Goal: Task Accomplishment & Management: Complete application form

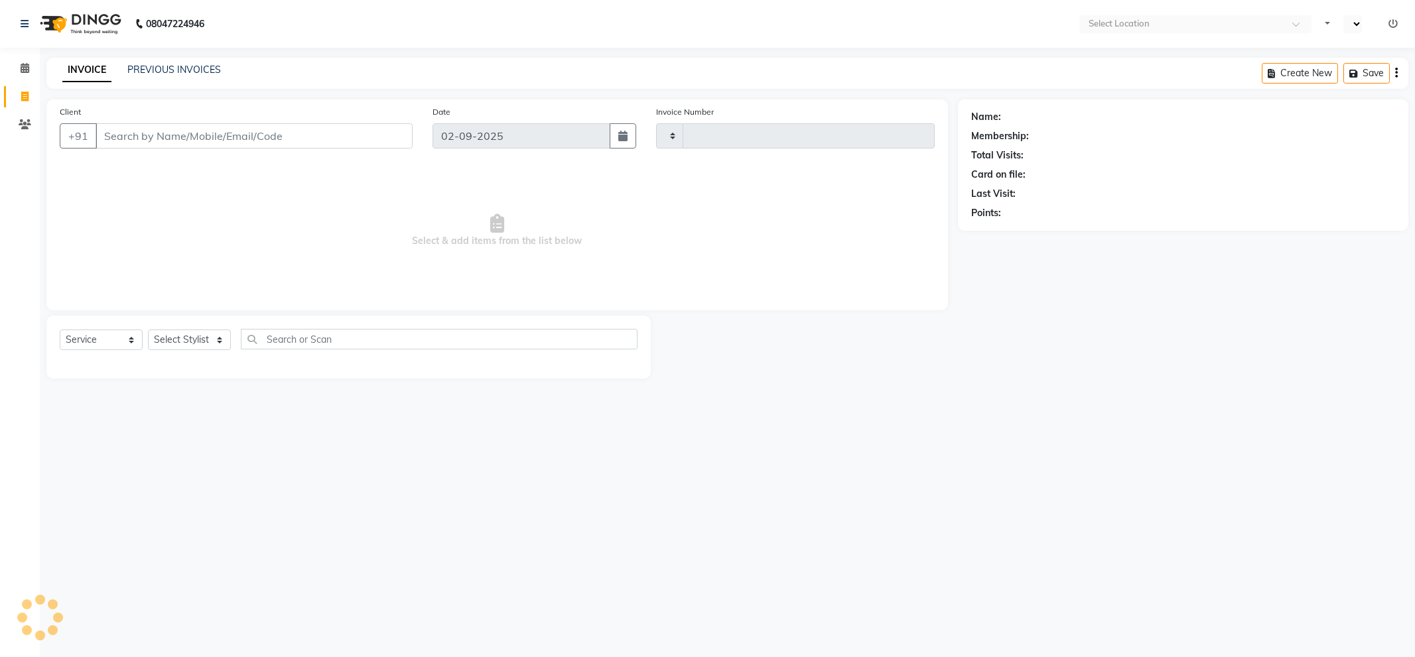
select select "service"
type input "5195"
select select "en"
select select "5687"
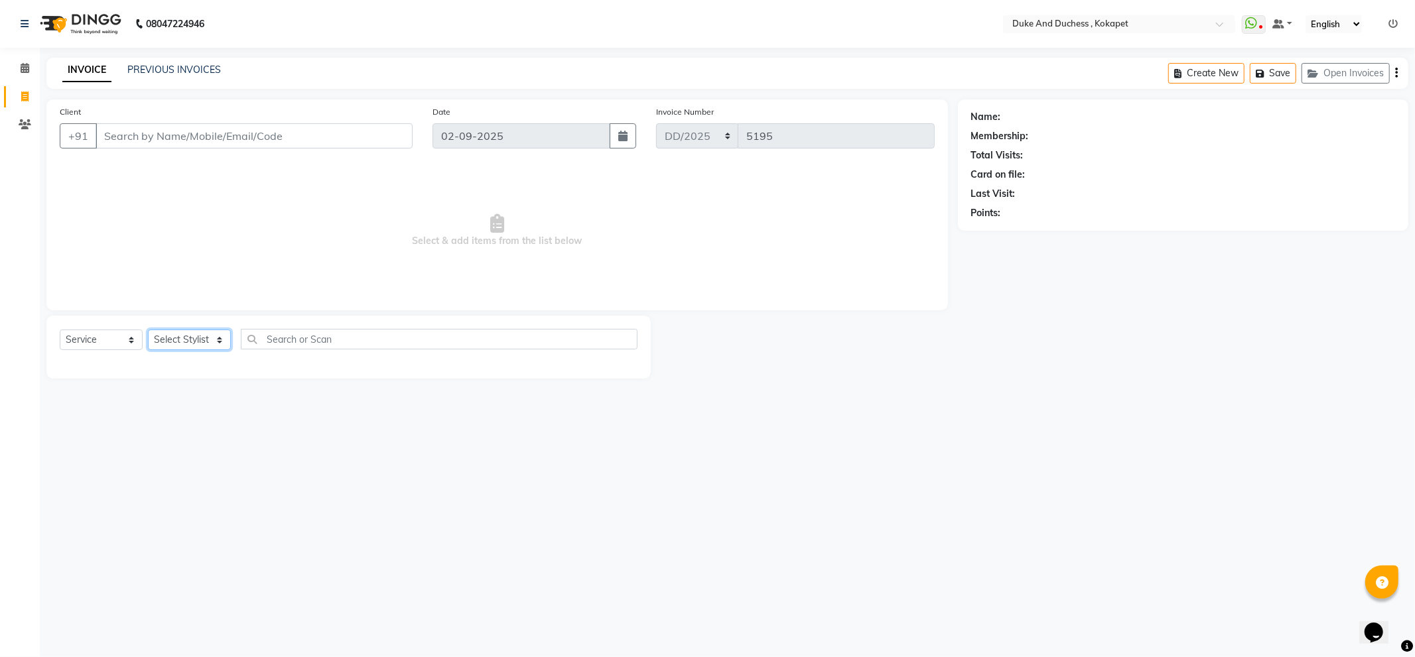
drag, startPoint x: 209, startPoint y: 339, endPoint x: 218, endPoint y: 332, distance: 11.3
click at [209, 339] on select "Select Stylist Admin Aishwarya Ravula Anu Rai Arman Bijesh Naik Duke & Duchess …" at bounding box center [189, 340] width 83 height 21
select select "58564"
click at [148, 330] on select "Select Stylist Admin Aishwarya Ravula Anu Rai Arman Bijesh Naik Duke & Duchess …" at bounding box center [189, 340] width 83 height 21
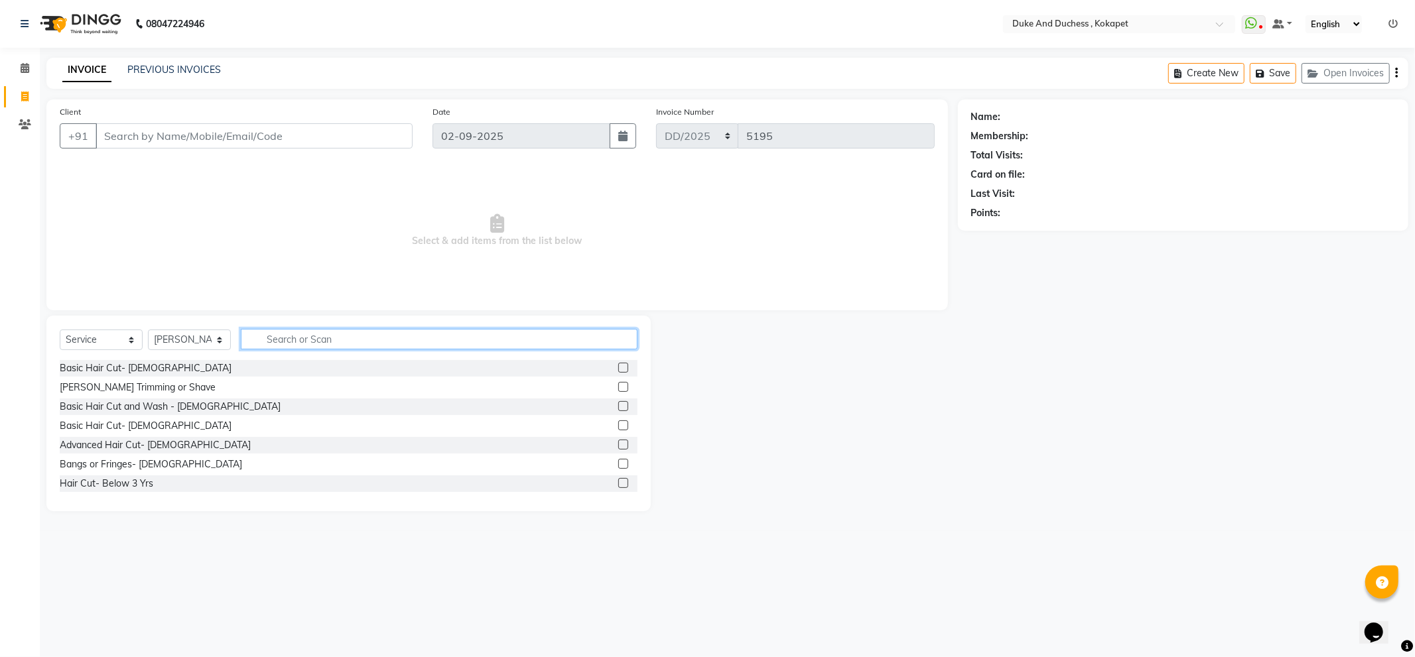
click at [267, 336] on input "text" at bounding box center [439, 339] width 397 height 21
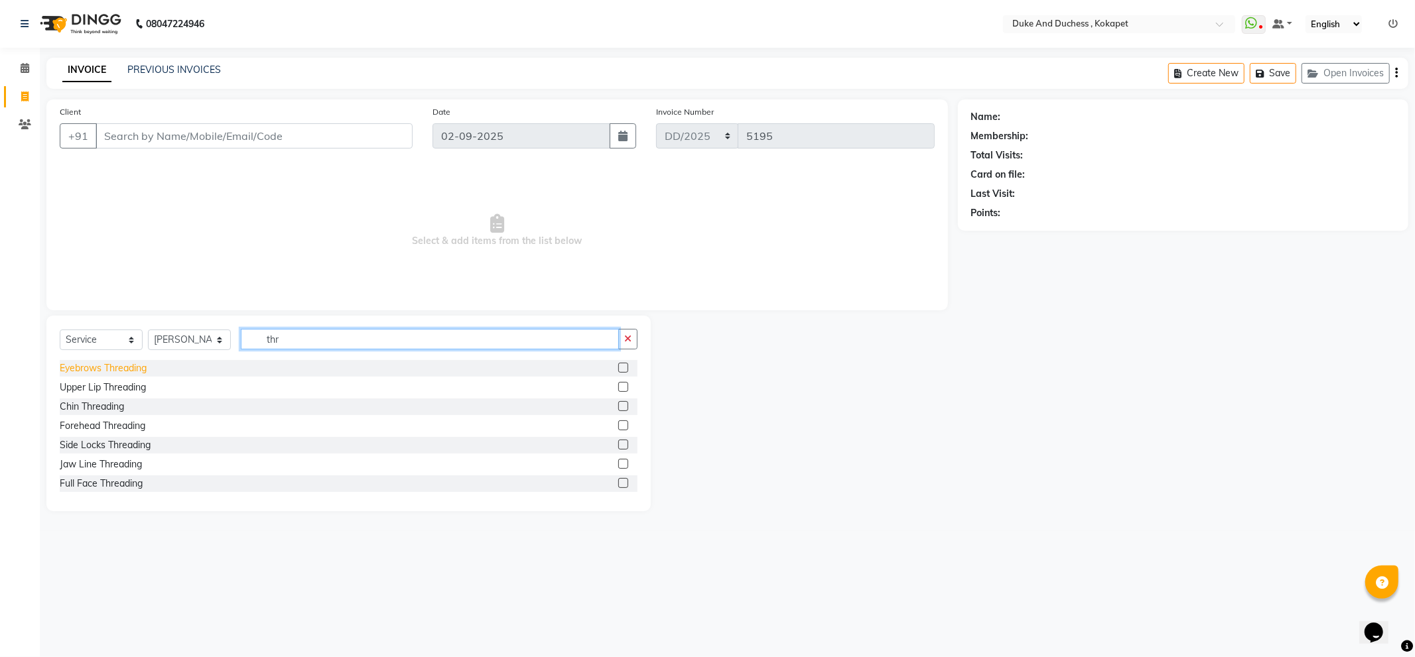
type input "thr"
drag, startPoint x: 136, startPoint y: 368, endPoint x: 197, endPoint y: 284, distance: 103.5
click at [138, 367] on div "Eyebrows Threading" at bounding box center [103, 369] width 87 height 14
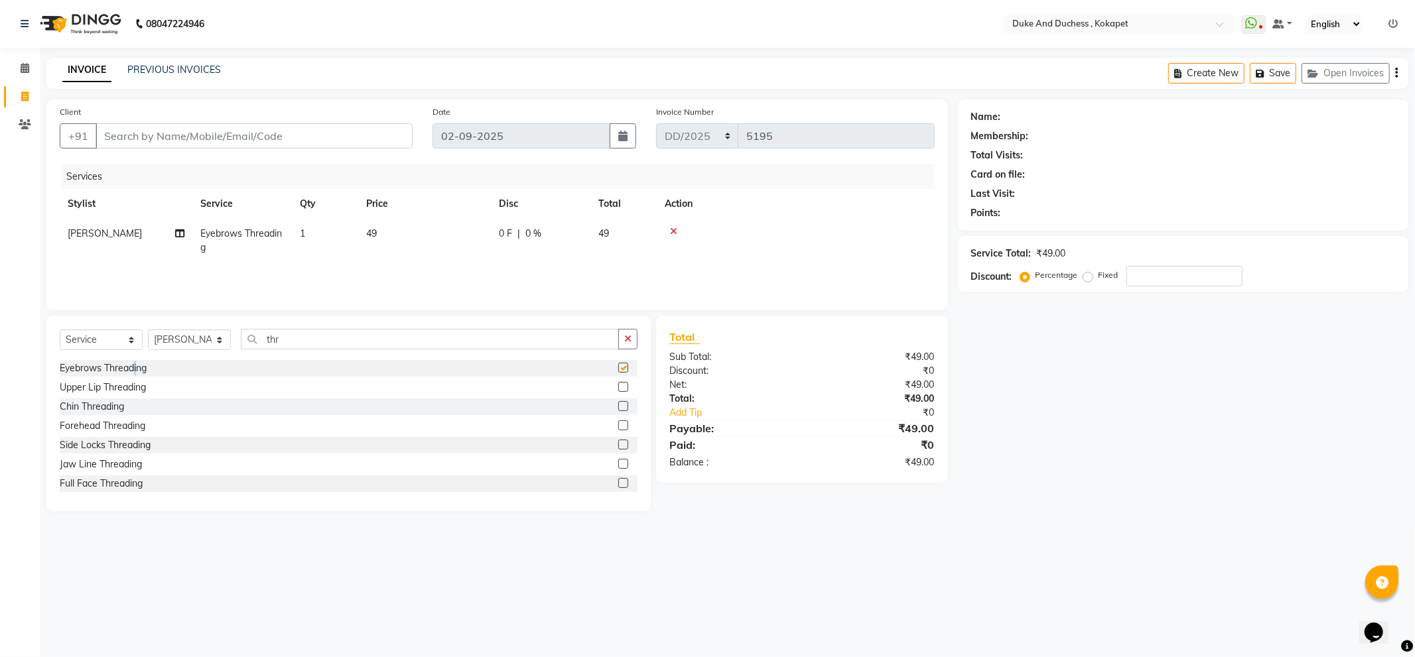
checkbox input "false"
click at [346, 137] on input "Client" at bounding box center [254, 135] width 317 height 25
type input "9"
type input "0"
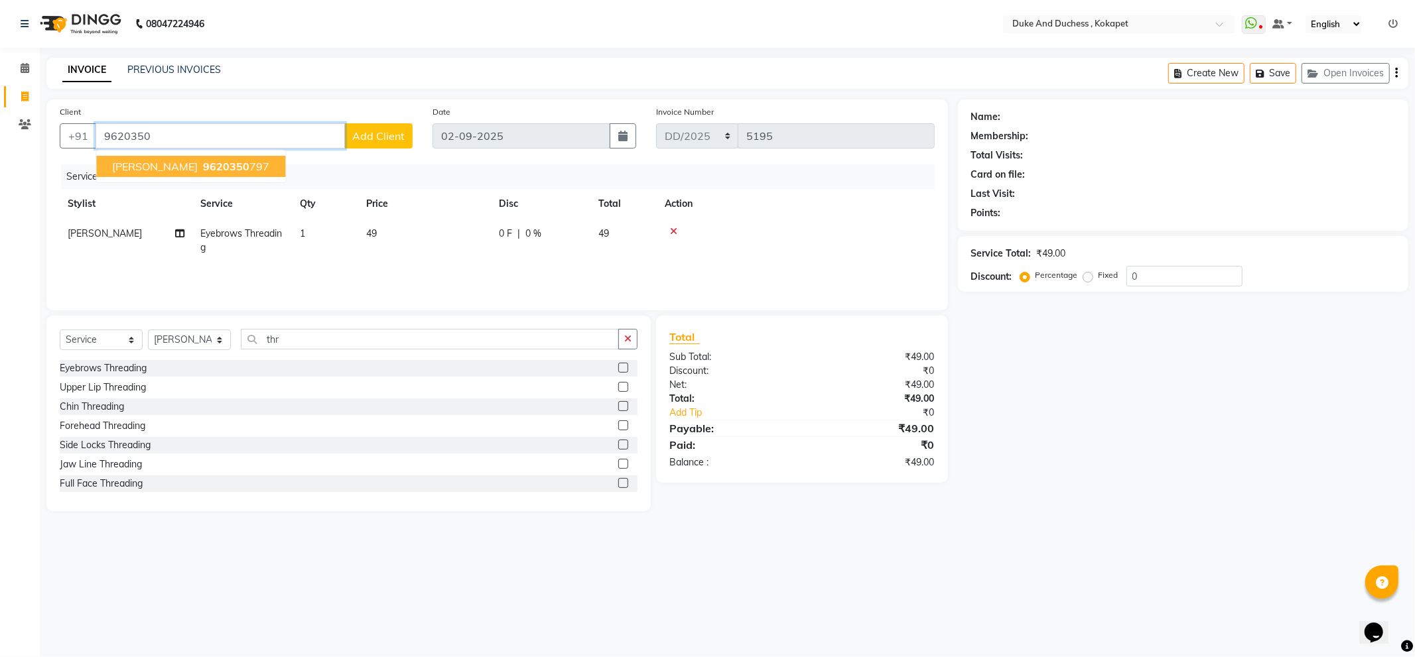
click at [211, 163] on ngb-highlight "9620350 797" at bounding box center [234, 166] width 69 height 13
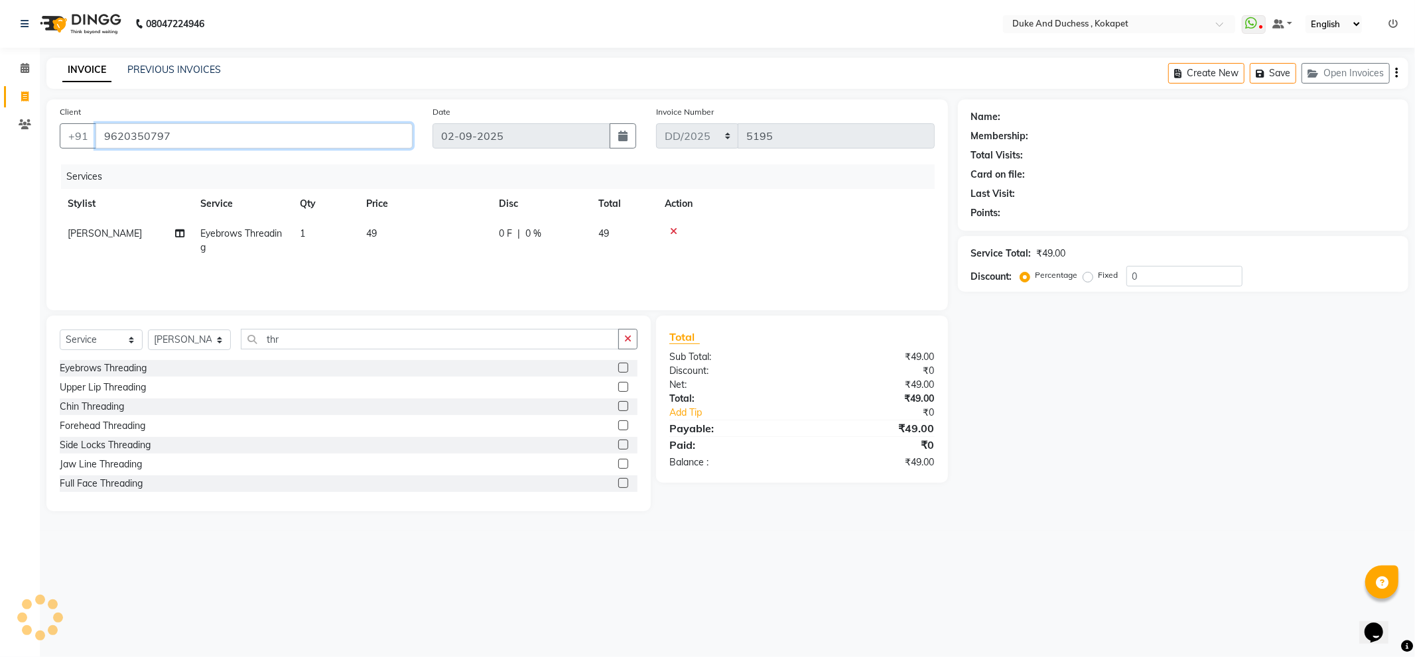
type input "9620350797"
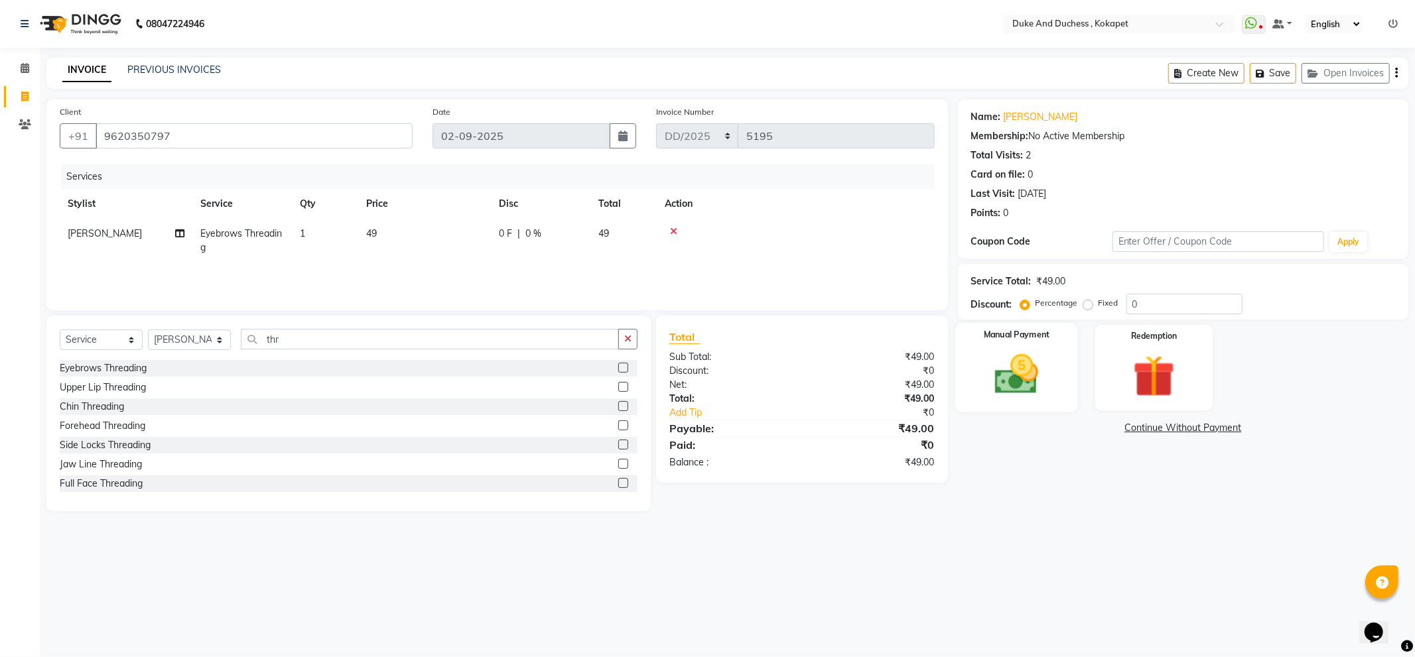
click at [1005, 381] on img at bounding box center [1016, 375] width 71 height 50
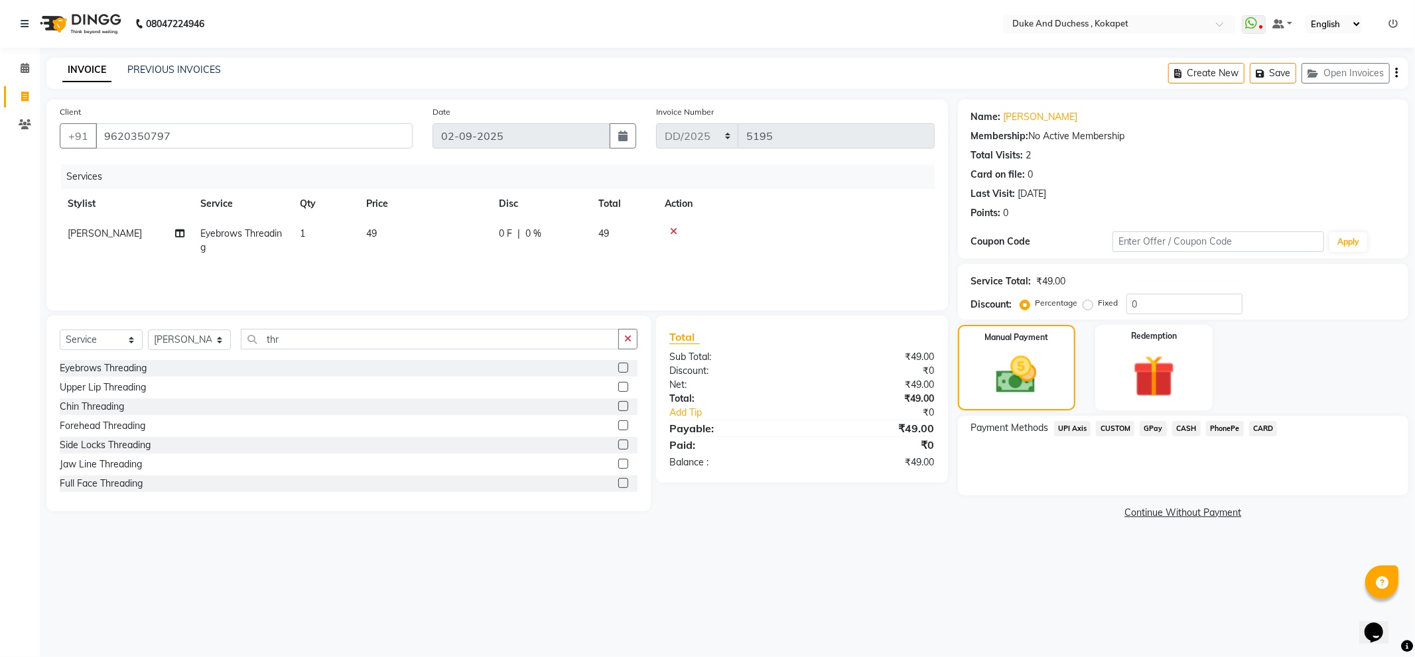
click at [1217, 428] on span "PhonePe" at bounding box center [1225, 428] width 38 height 15
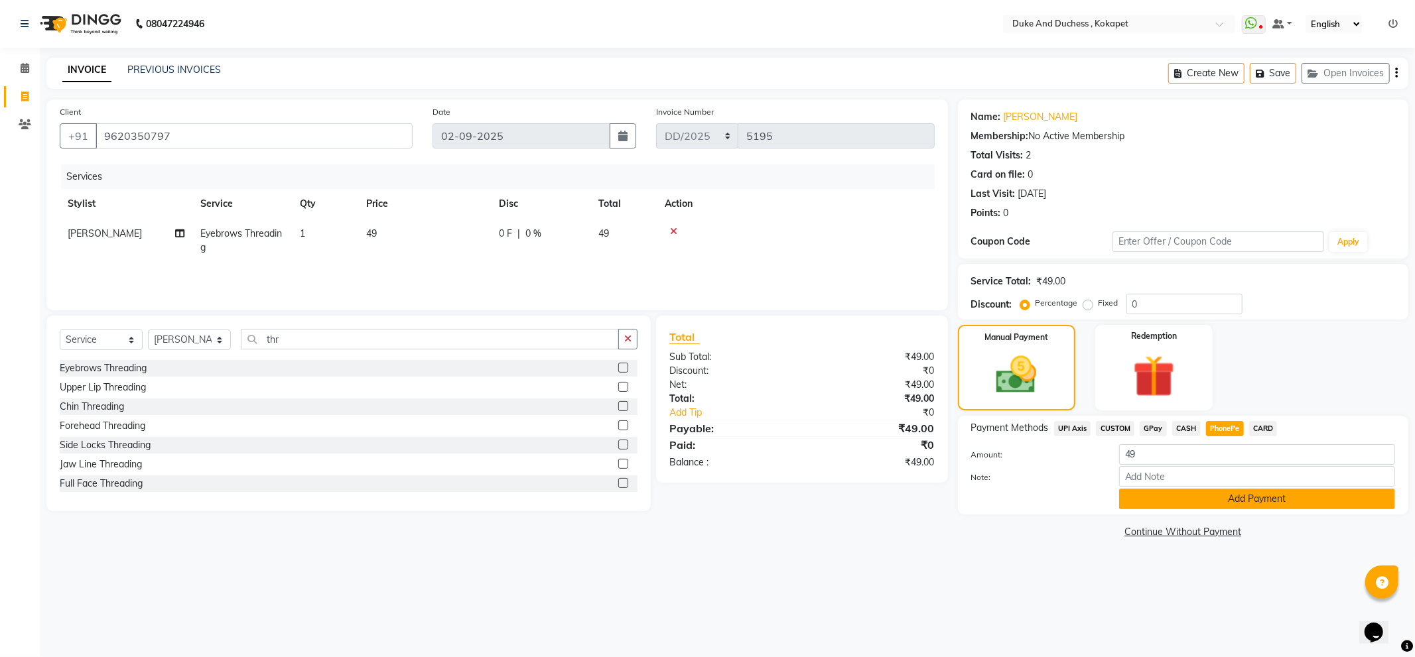
click at [1241, 502] on button "Add Payment" at bounding box center [1257, 499] width 276 height 21
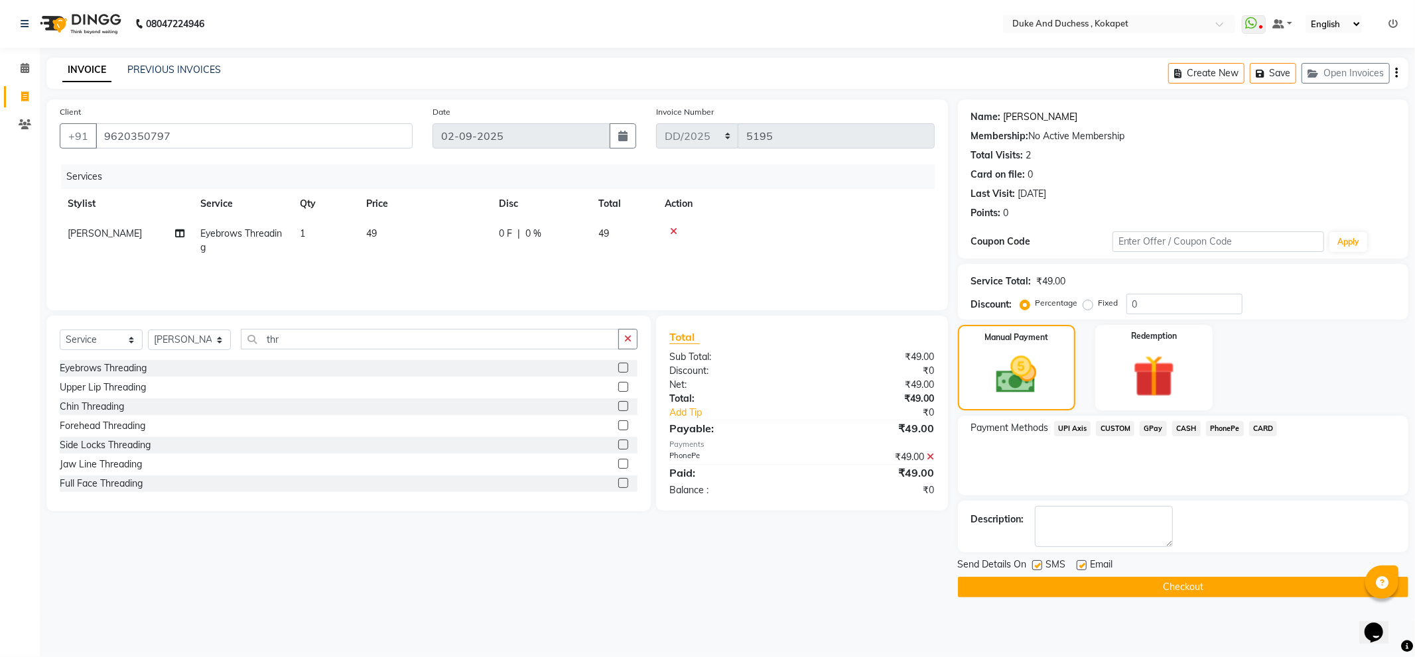
click at [1023, 117] on link "Sri Devi" at bounding box center [1041, 117] width 74 height 14
click at [1077, 582] on button "Checkout" at bounding box center [1183, 587] width 450 height 21
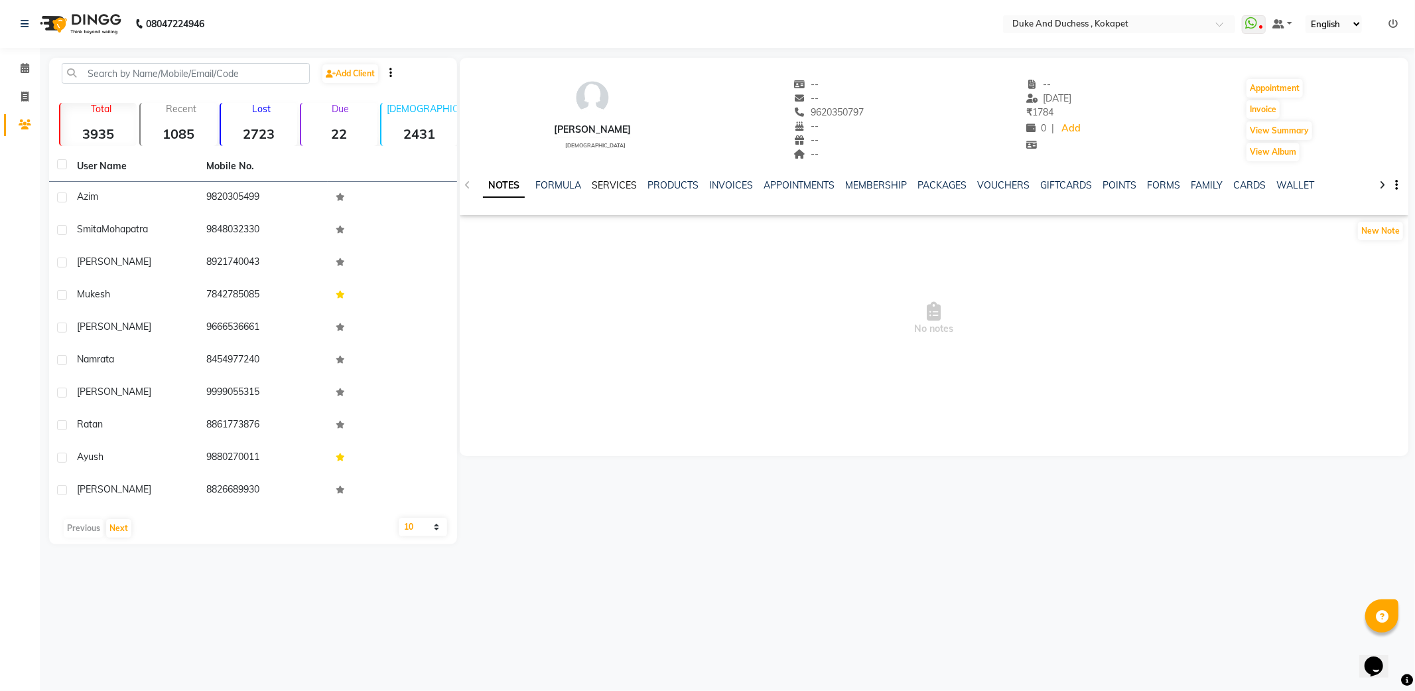
click at [609, 183] on link "SERVICES" at bounding box center [614, 185] width 45 height 12
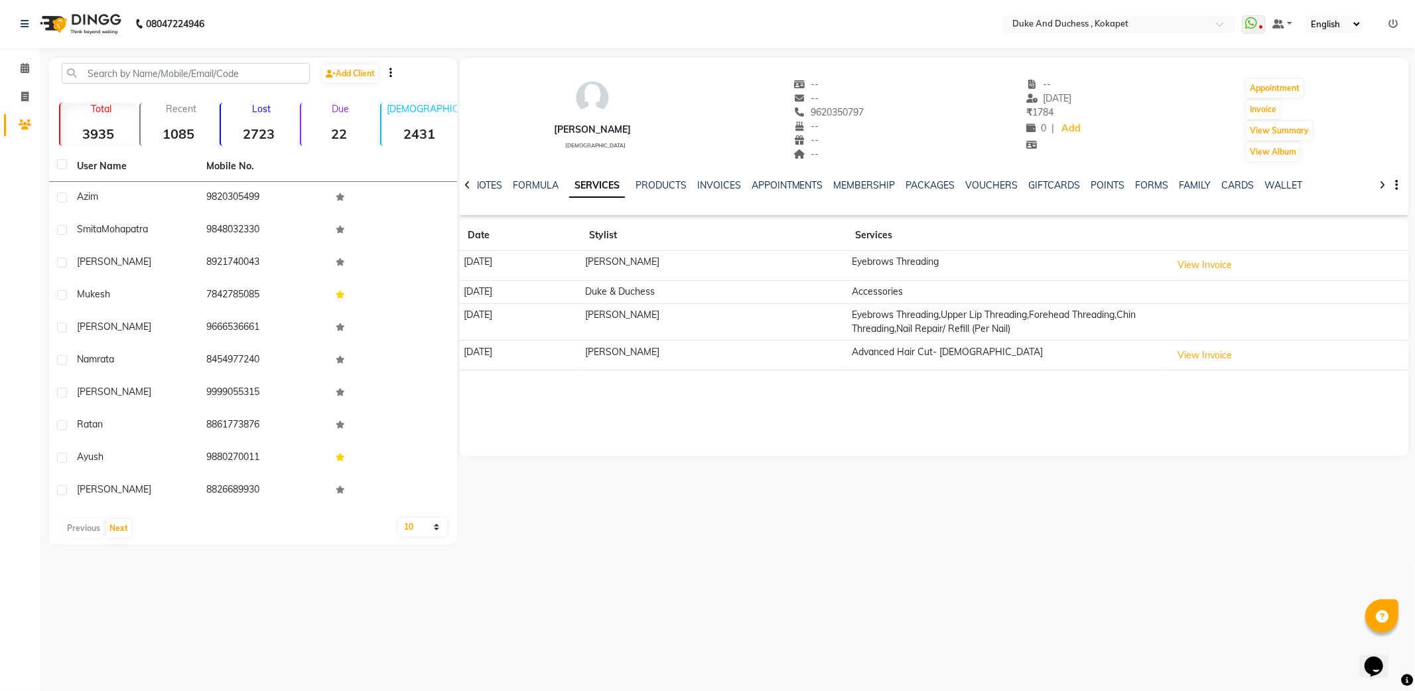
click at [1104, 312] on td "Eyebrows Threading,Upper Lip Threading,Forehead Threading,Chin Threading,Nail R…" at bounding box center [1008, 321] width 320 height 37
click at [1223, 362] on button "View Invoice" at bounding box center [1205, 355] width 66 height 21
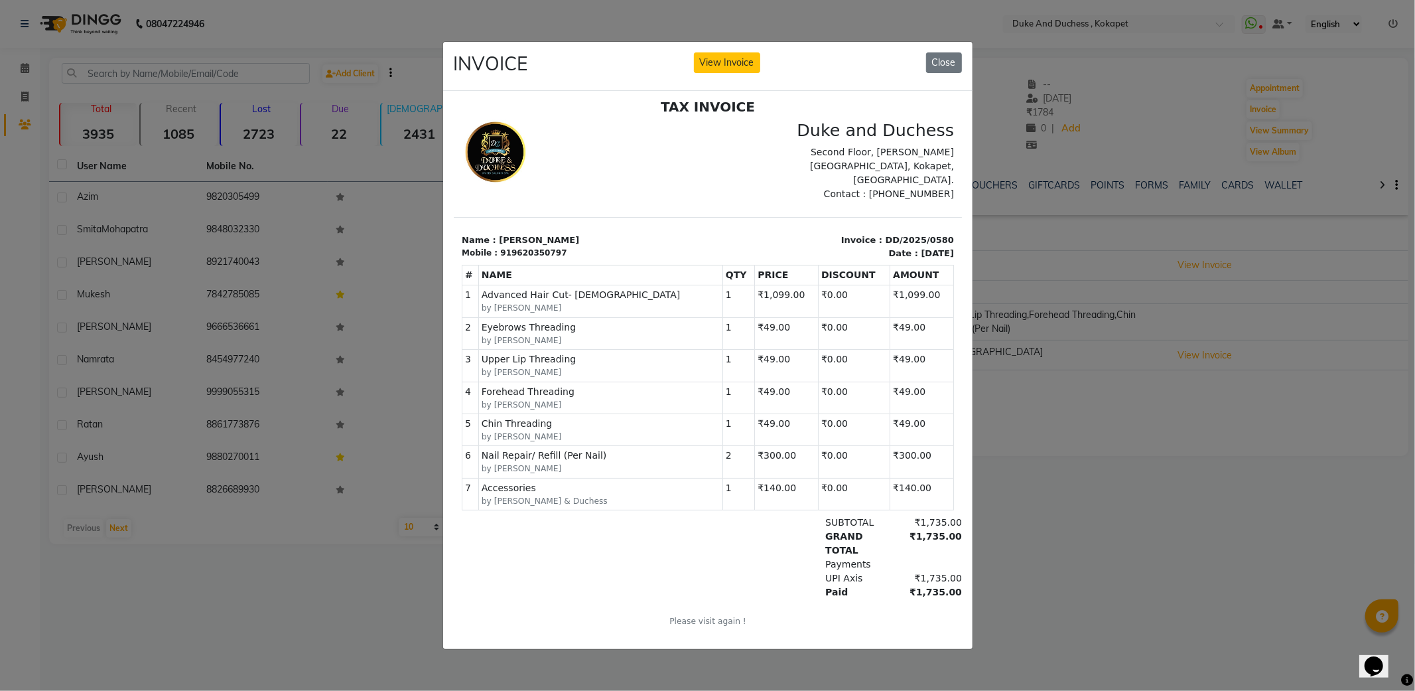
scroll to position [10, 0]
click at [950, 52] on button "Close" at bounding box center [944, 62] width 36 height 21
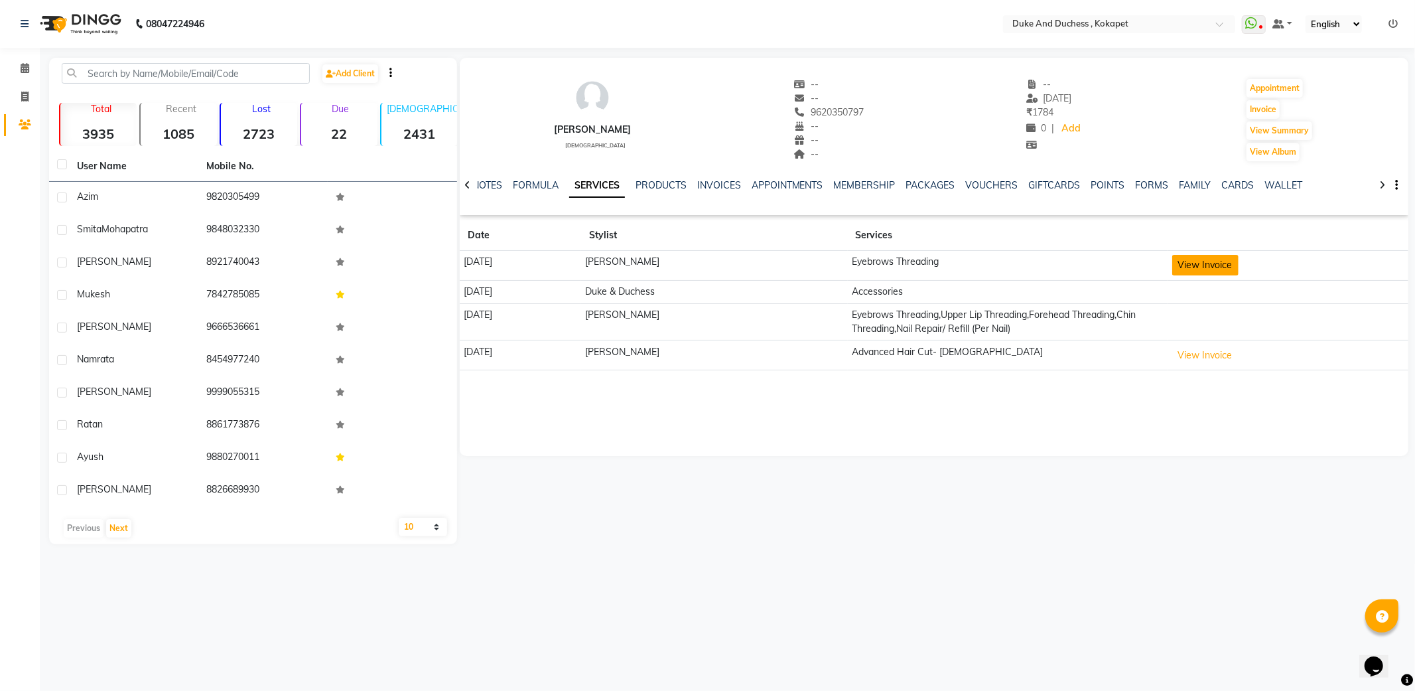
click at [1224, 263] on button "View Invoice" at bounding box center [1205, 265] width 66 height 21
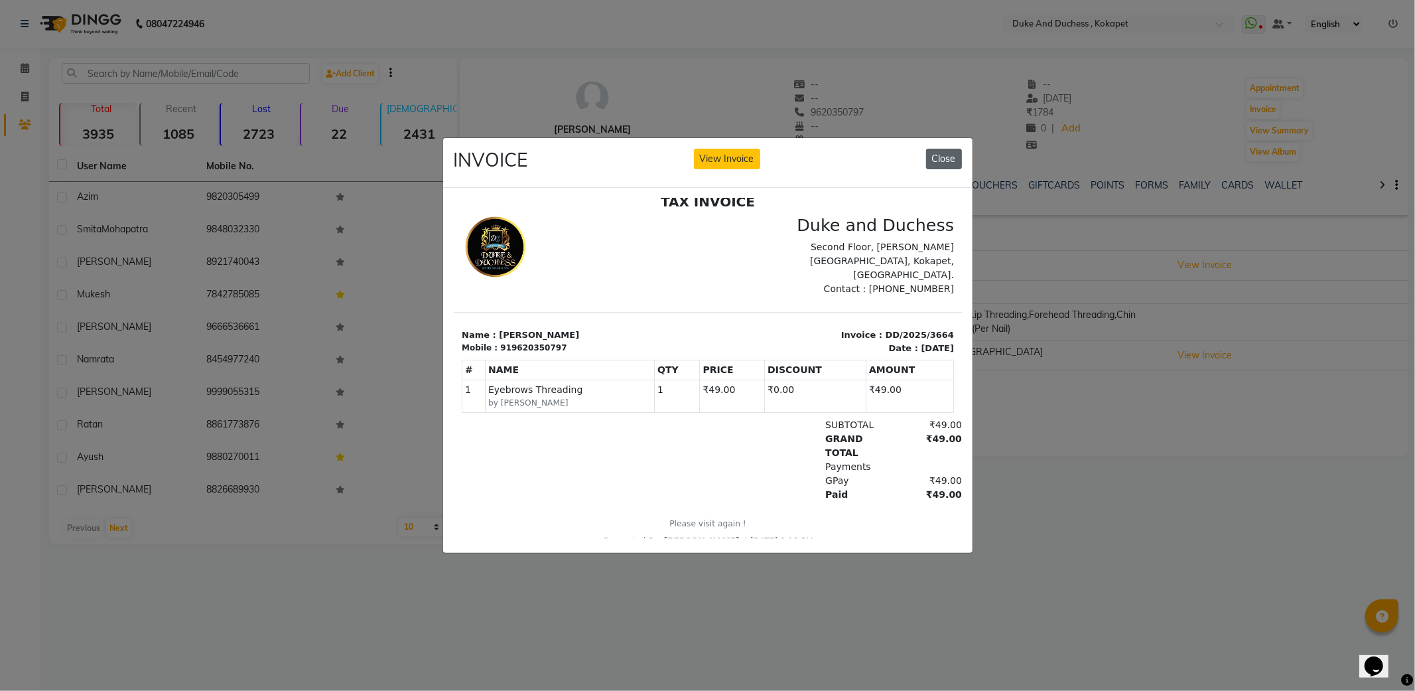
click at [947, 153] on button "Close" at bounding box center [944, 159] width 36 height 21
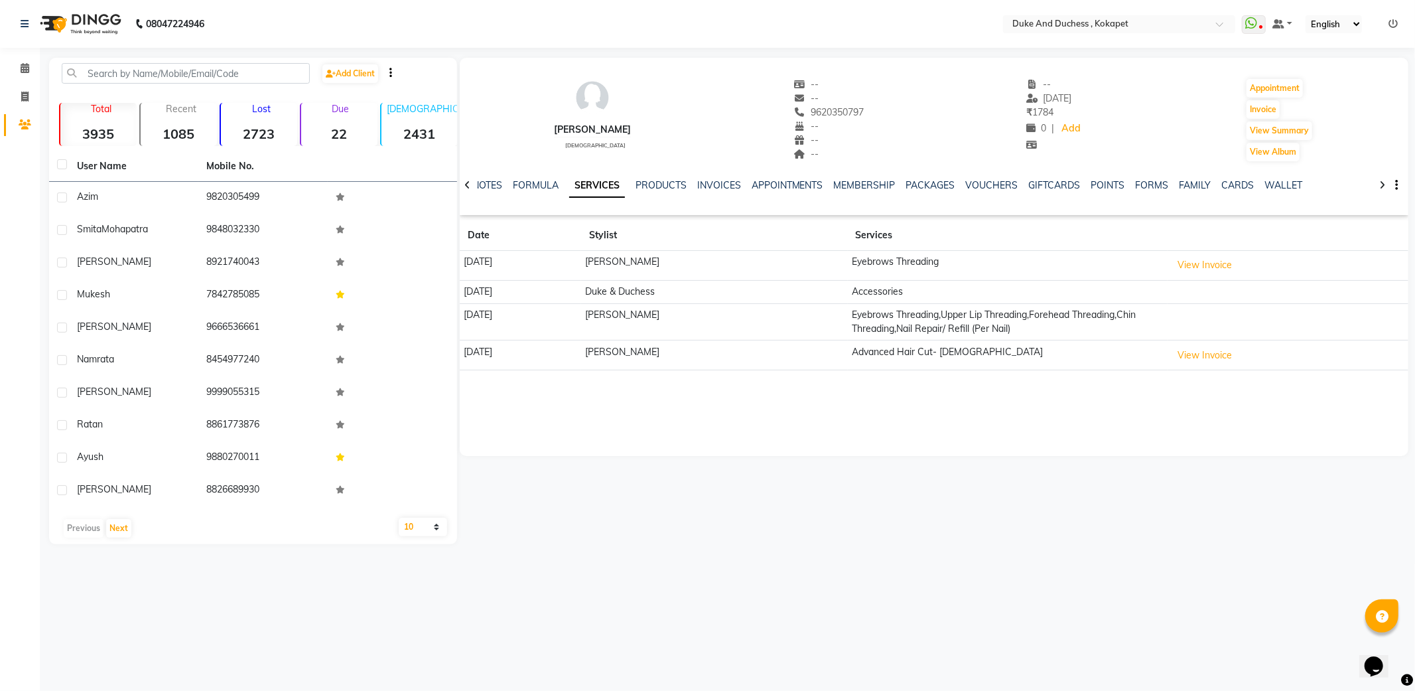
click at [1003, 333] on td "Eyebrows Threading,Upper Lip Threading,Forehead Threading,Chin Threading,Nail R…" at bounding box center [1008, 321] width 320 height 37
click at [1211, 361] on button "View Invoice" at bounding box center [1205, 355] width 66 height 21
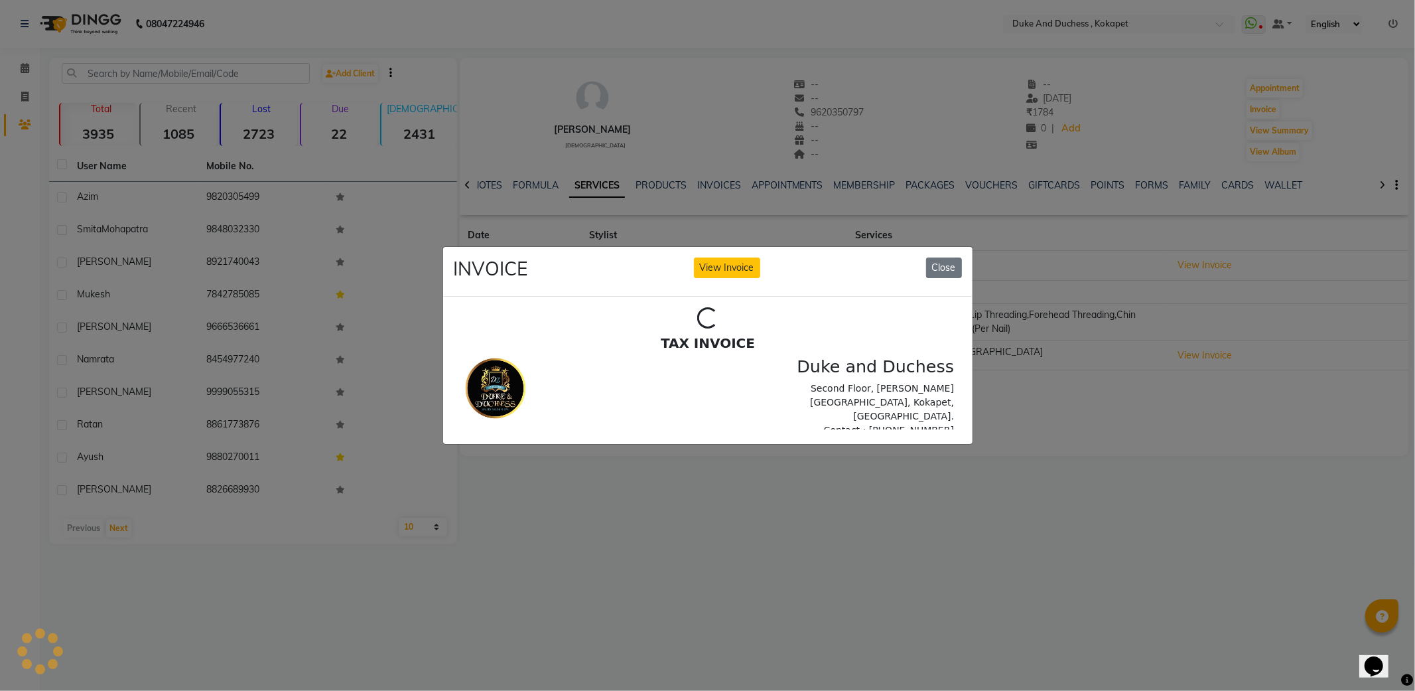
scroll to position [0, 0]
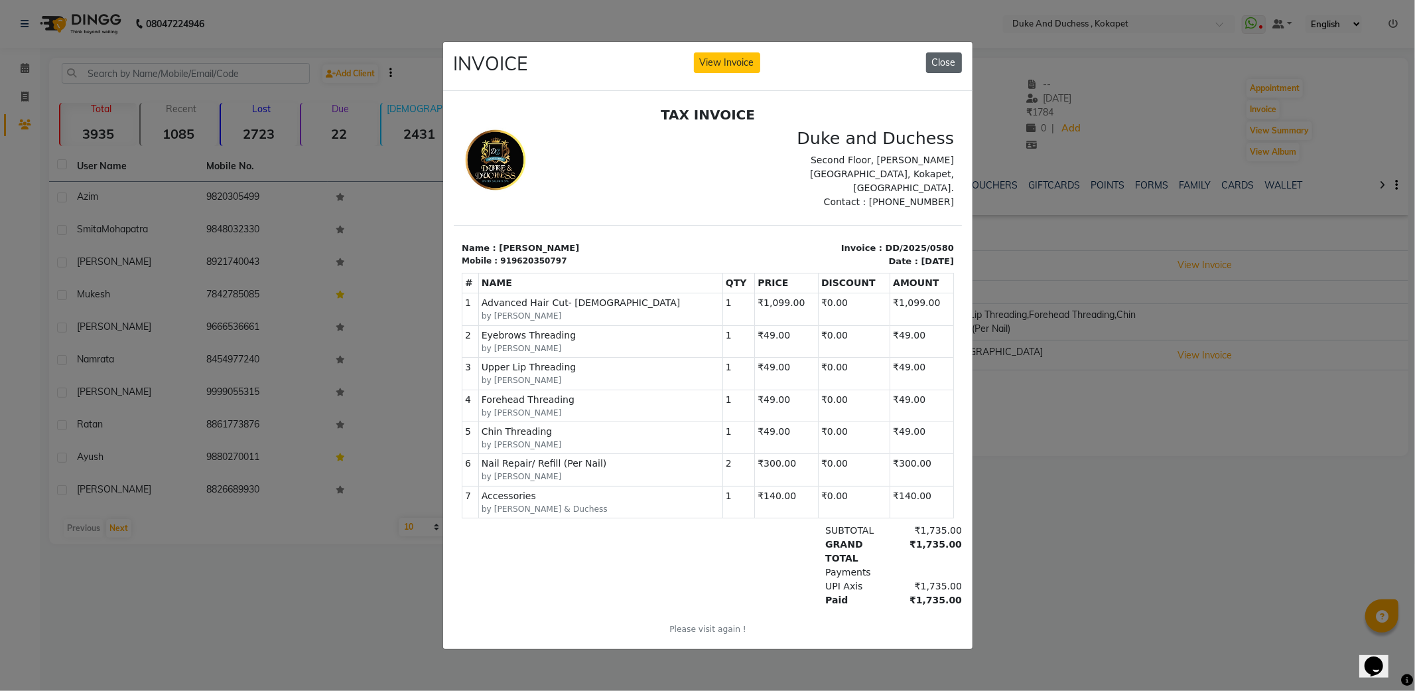
click at [940, 54] on button "Close" at bounding box center [944, 62] width 36 height 21
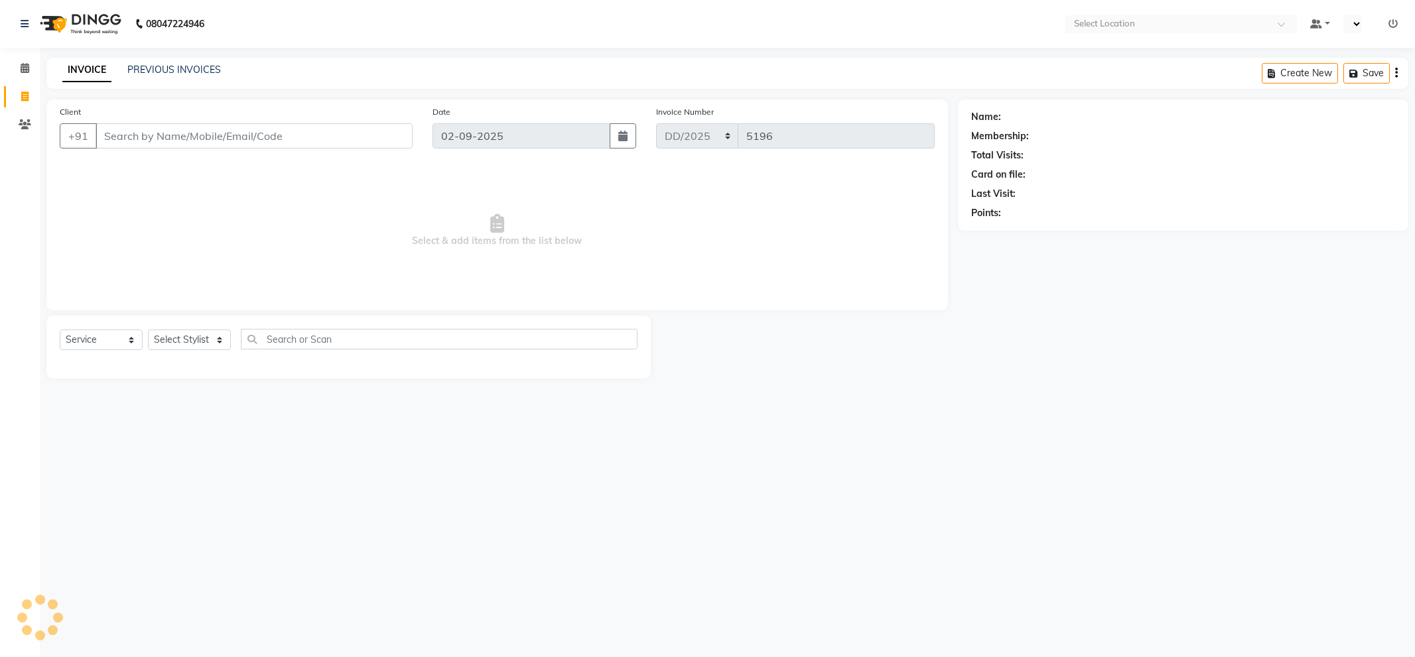
select select "service"
select select "en"
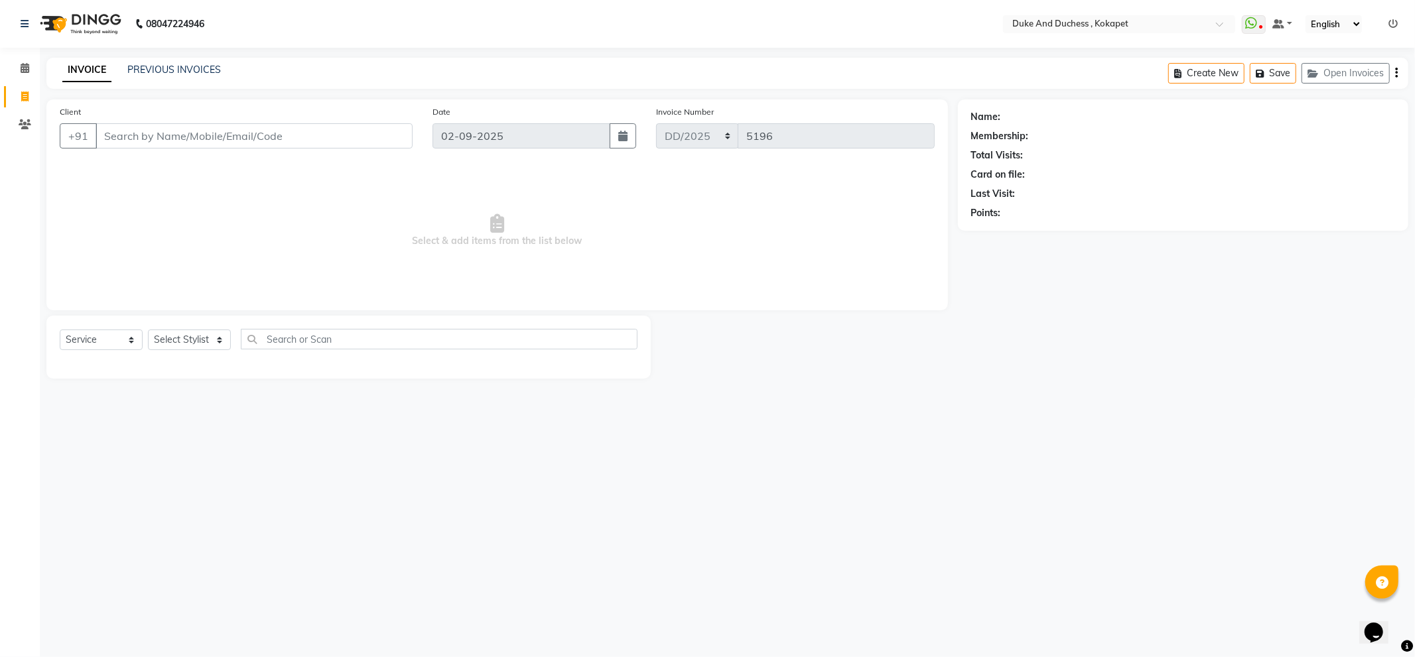
click at [236, 130] on input "Client" at bounding box center [254, 135] width 317 height 25
click at [156, 340] on select "Select Stylist Admin Aishwarya Ravula Anu Rai Arman Bijesh Naik Duke & Duchess …" at bounding box center [189, 340] width 83 height 21
select select "38838"
click at [148, 330] on select "Select Stylist Admin Aishwarya Ravula Anu Rai Arman Bijesh Naik Duke & Duchess …" at bounding box center [189, 340] width 83 height 21
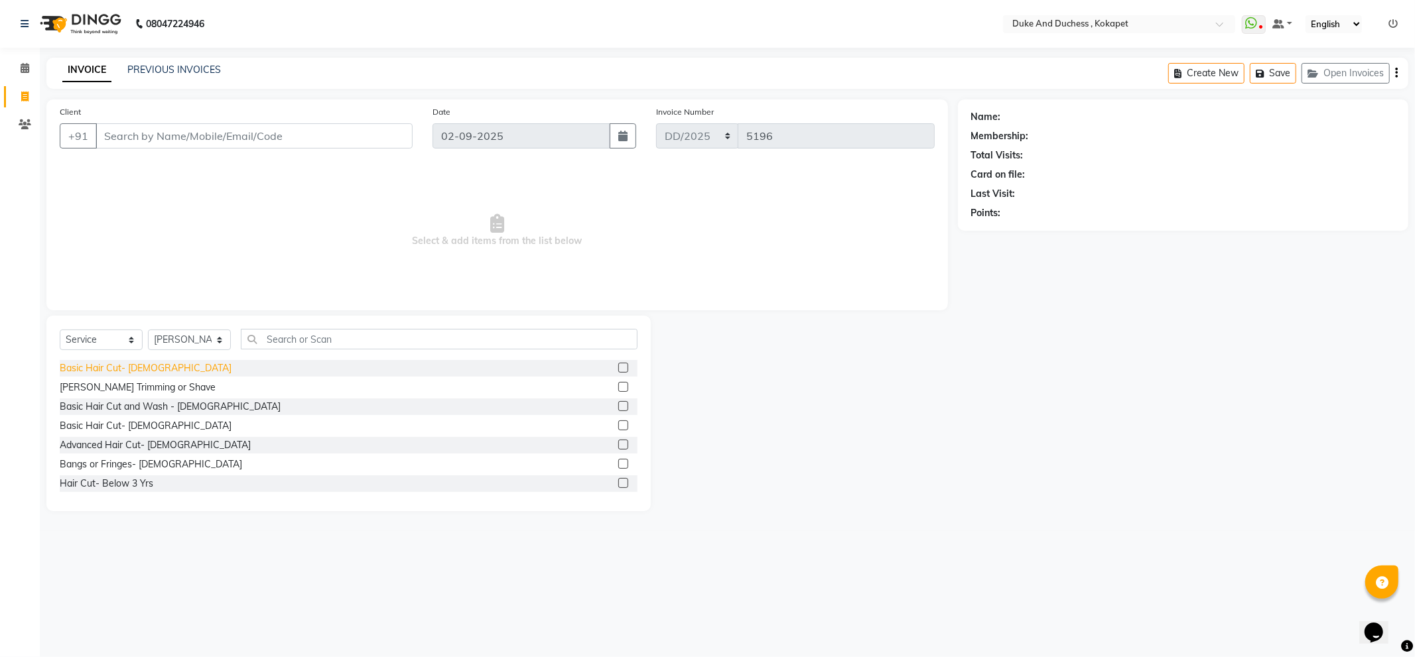
click at [119, 366] on div "Basic Hair Cut- Male" at bounding box center [146, 369] width 172 height 14
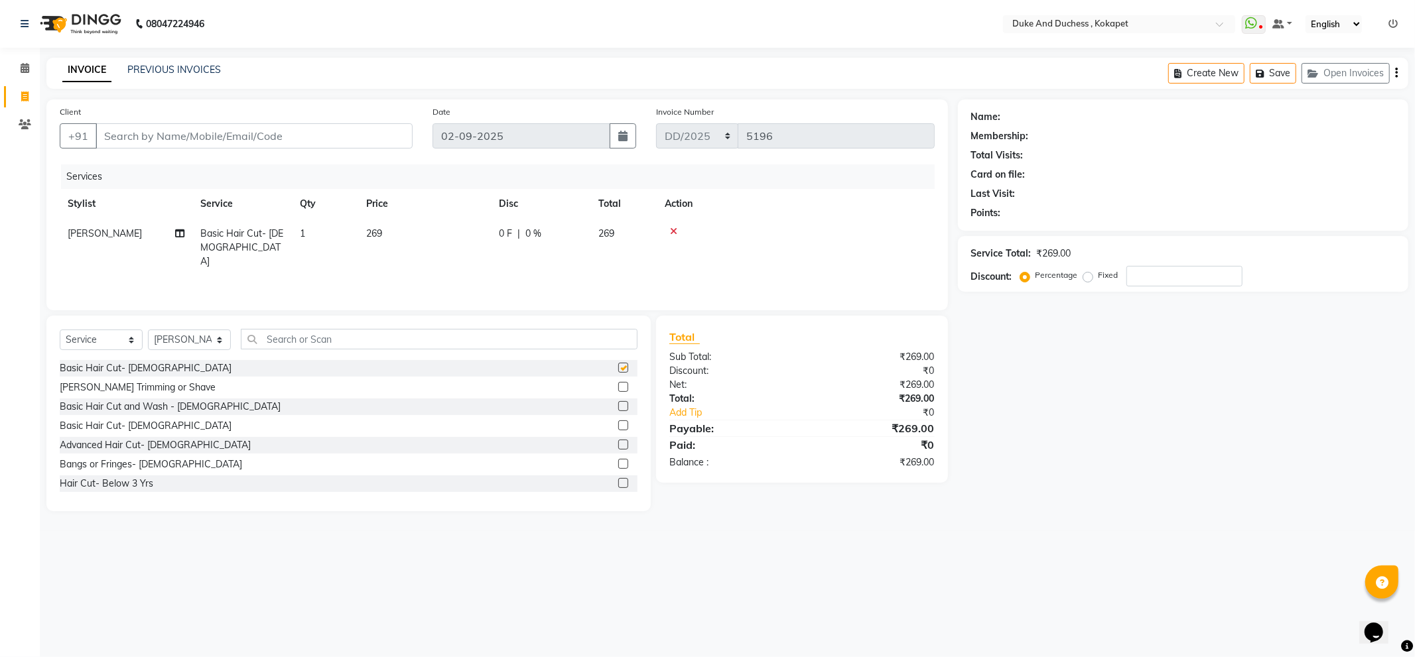
checkbox input "false"
click at [159, 143] on input "Client" at bounding box center [254, 135] width 317 height 25
click at [230, 143] on input "Client" at bounding box center [254, 135] width 317 height 25
click at [135, 137] on input "Client" at bounding box center [254, 135] width 317 height 25
type input "0"
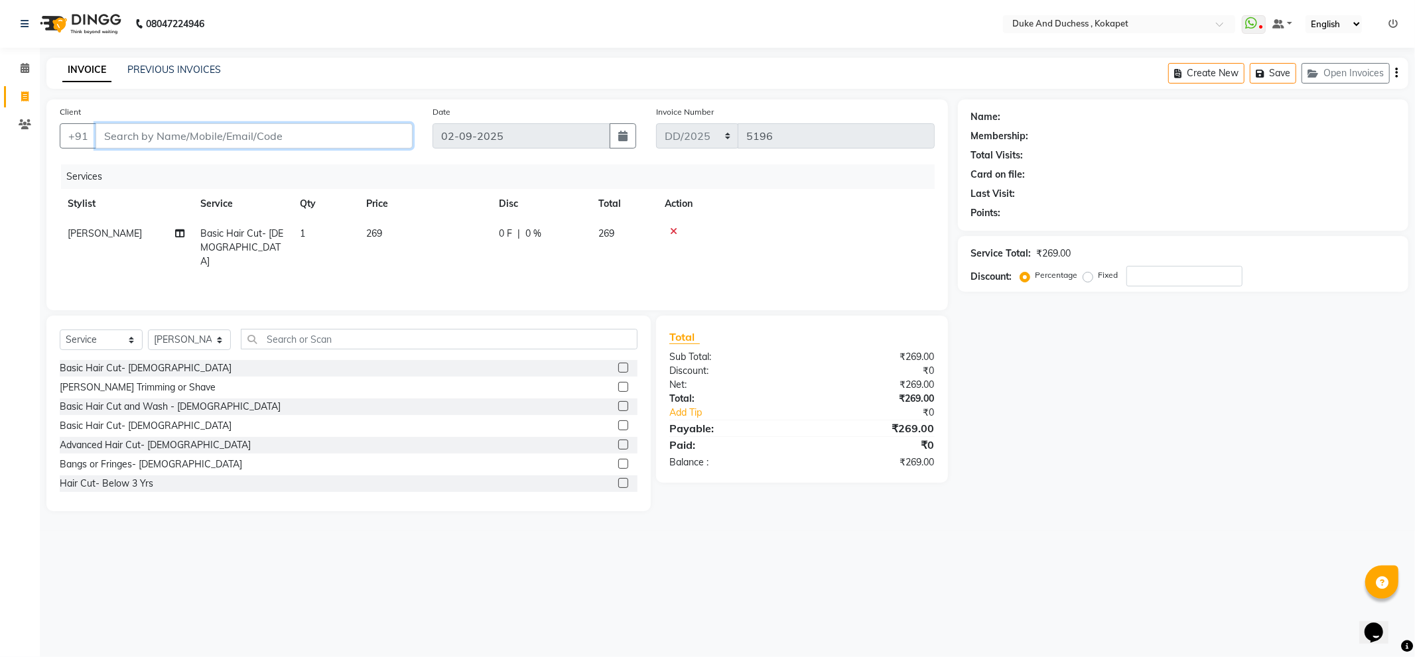
type input "0"
click at [111, 139] on input "09912102019" at bounding box center [220, 135] width 249 height 25
type input "9912102019"
click at [381, 143] on button "Add Client" at bounding box center [378, 135] width 68 height 25
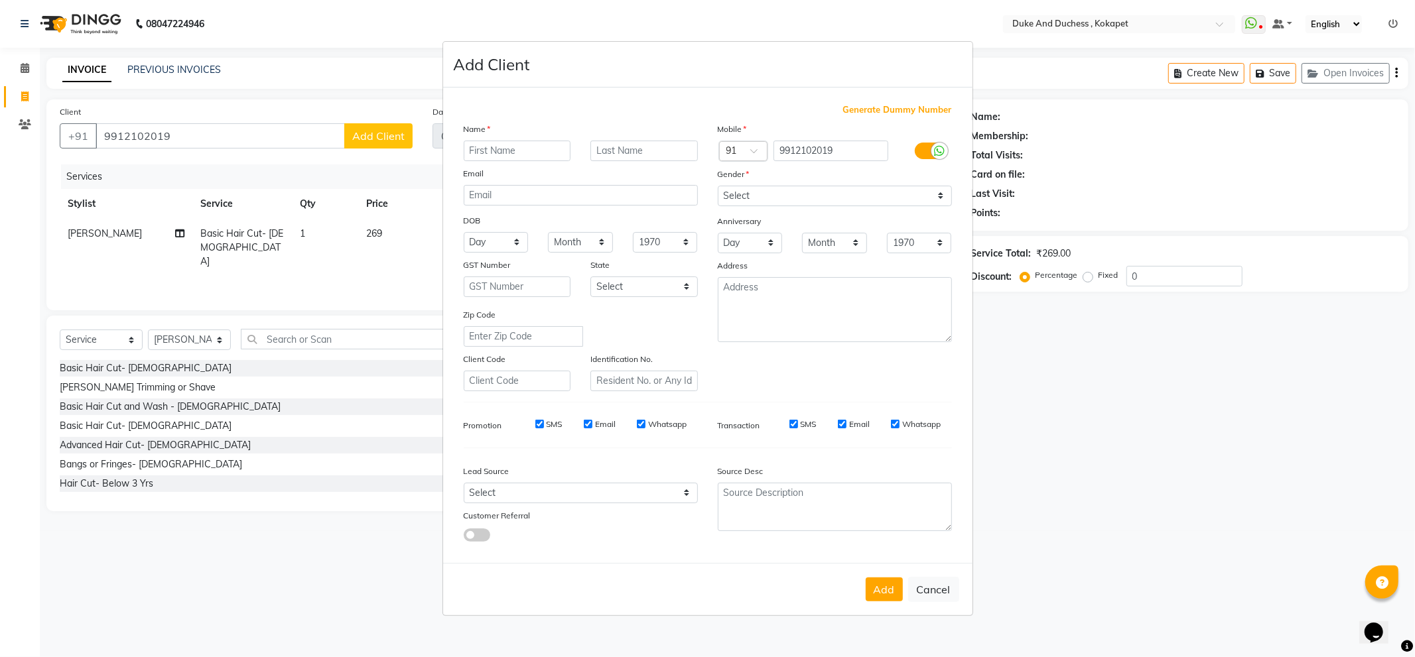
click at [531, 142] on input "text" at bounding box center [517, 151] width 107 height 21
type input "kiran"
click at [733, 200] on select "Select Male Female Other Prefer Not To Say" at bounding box center [835, 196] width 234 height 21
select select "male"
click at [718, 186] on select "Select Male Female Other Prefer Not To Say" at bounding box center [835, 196] width 234 height 21
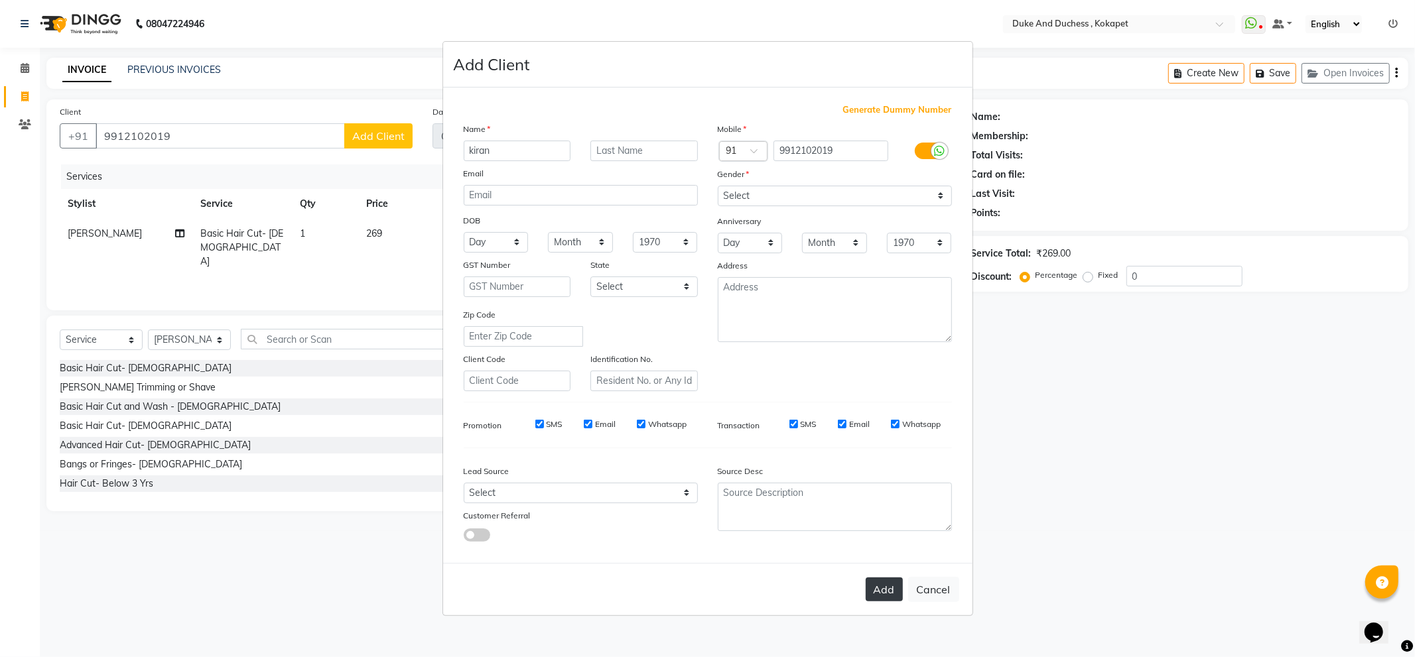
click at [877, 587] on button "Add" at bounding box center [884, 590] width 37 height 24
select select
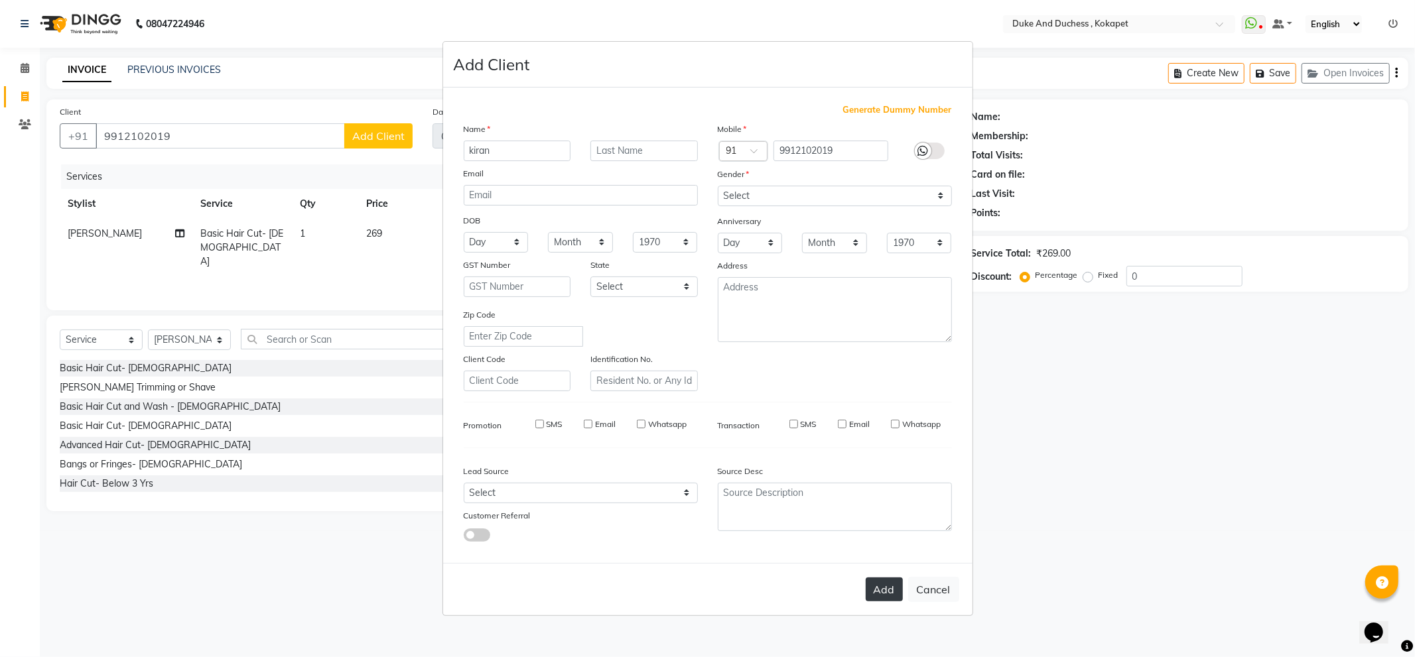
select select
checkbox input "false"
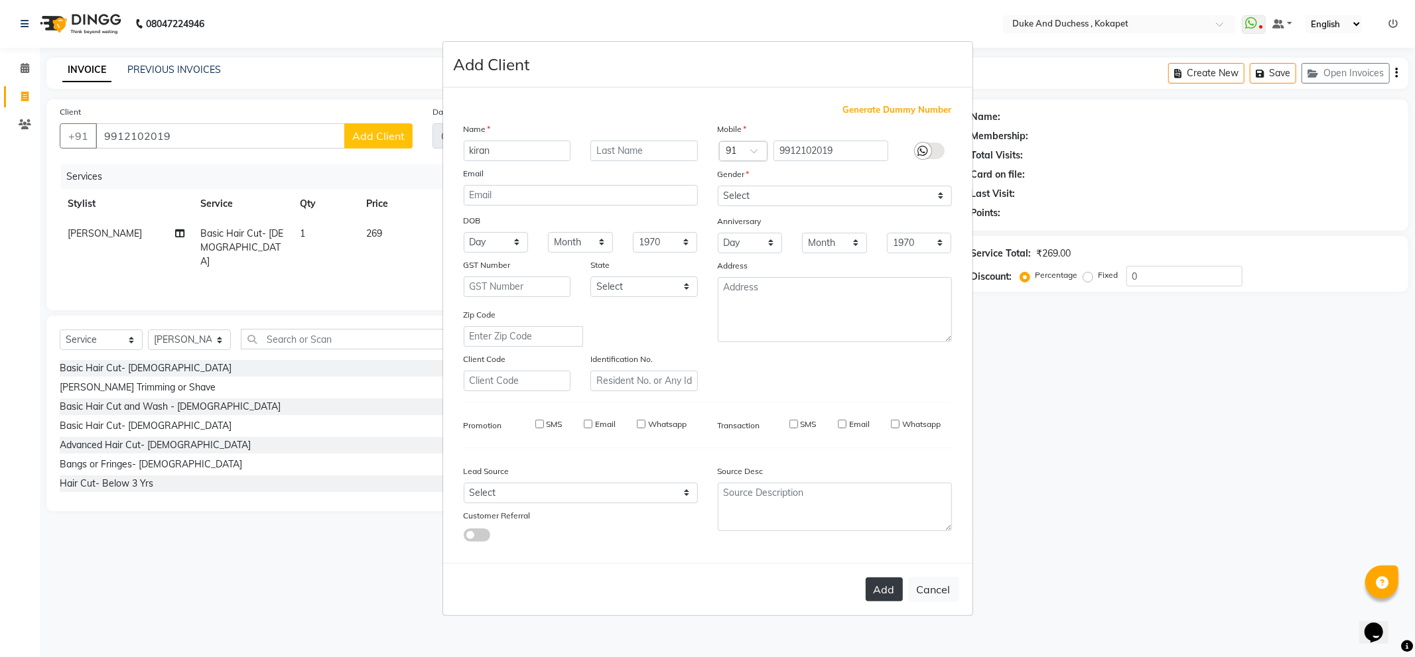
checkbox input "false"
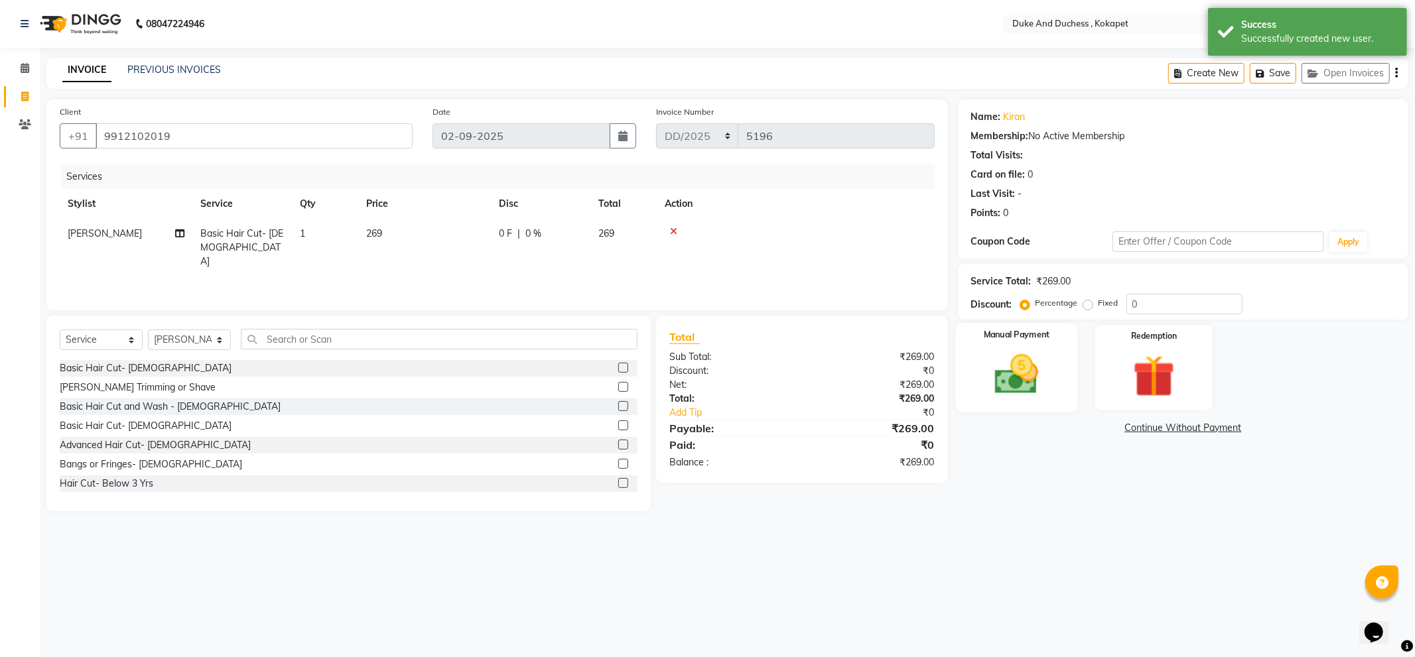
click at [1036, 373] on img at bounding box center [1016, 375] width 71 height 50
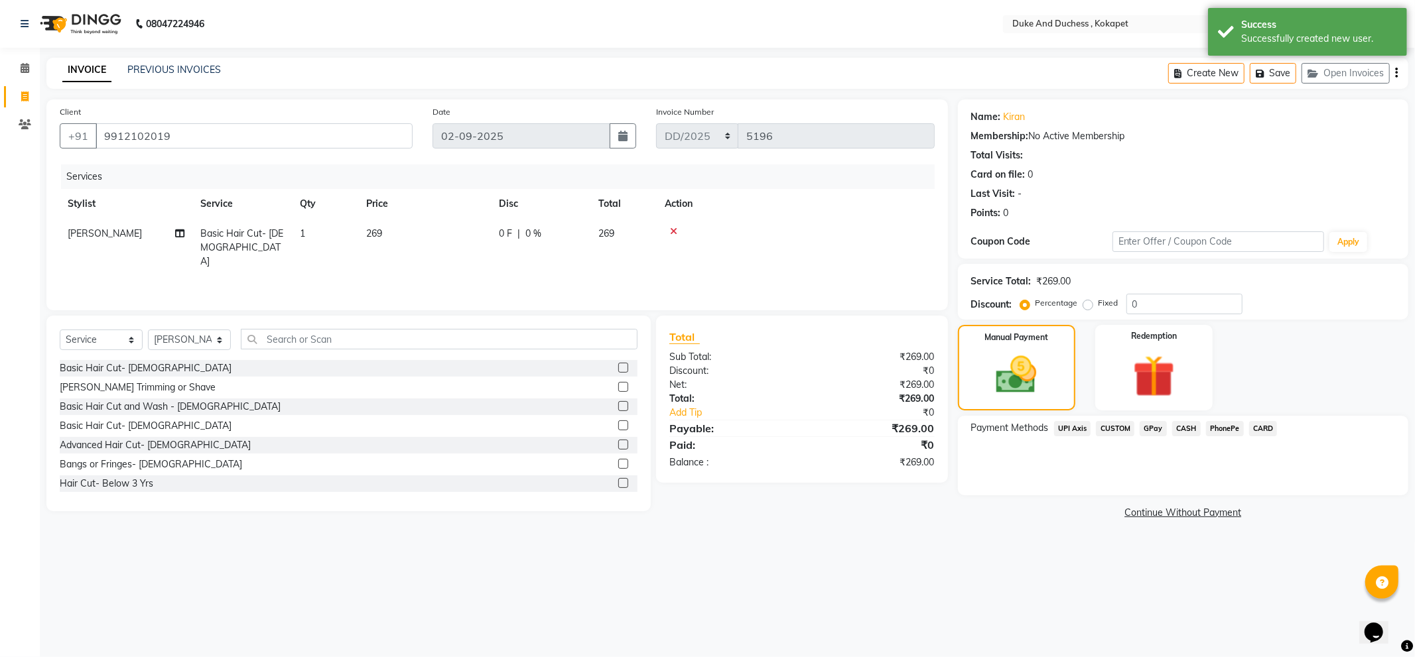
click at [1122, 427] on span "CUSTOM" at bounding box center [1115, 428] width 38 height 15
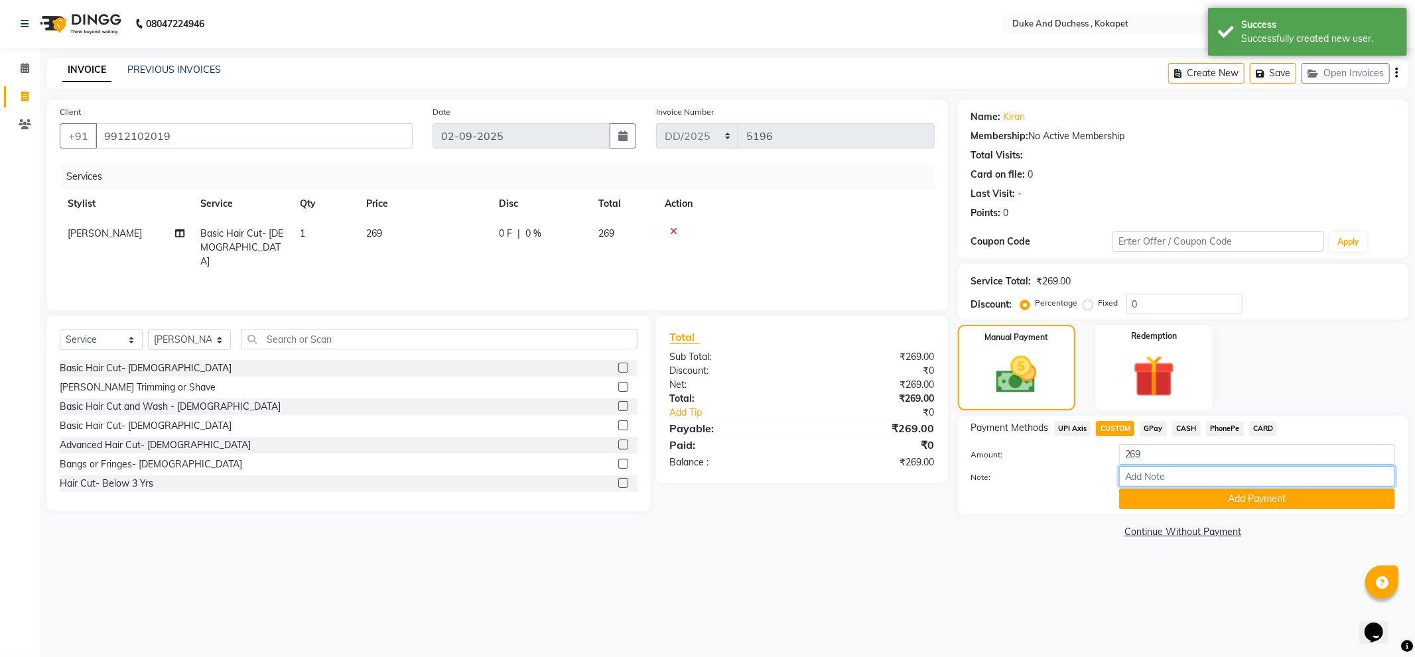
click at [1176, 480] on input "Note:" at bounding box center [1257, 476] width 276 height 21
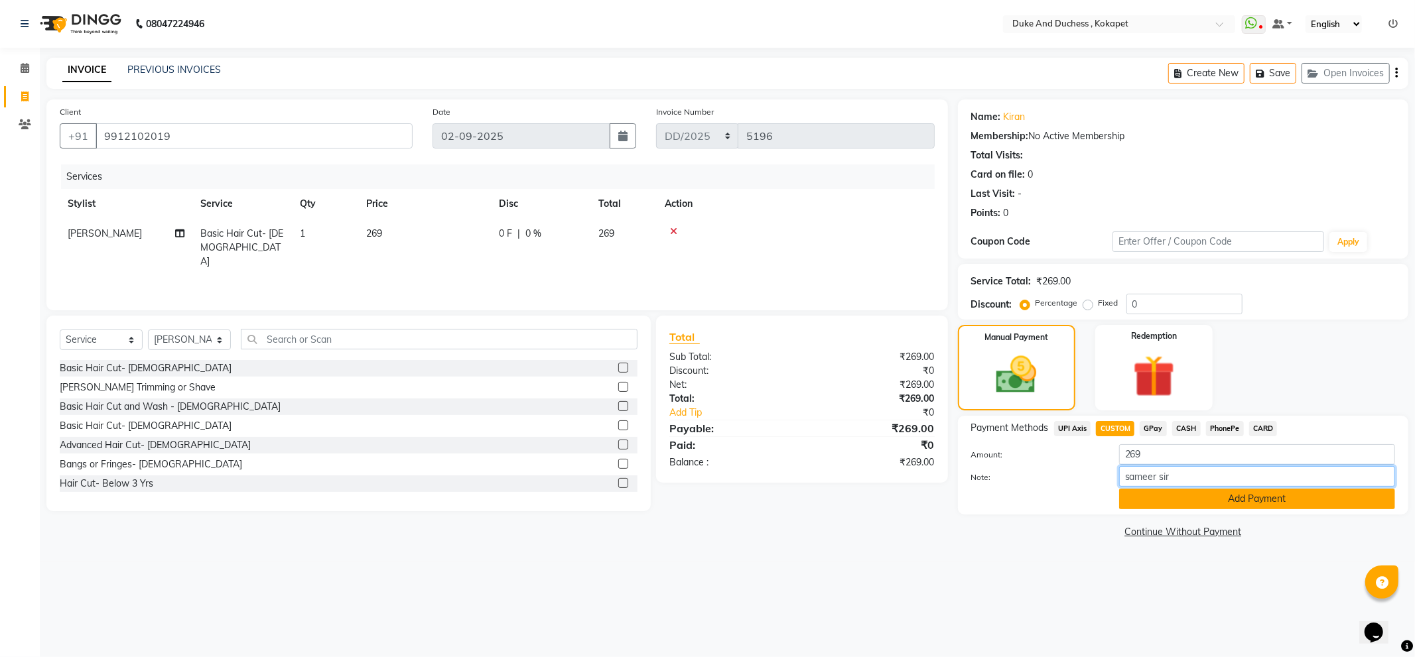
type input "sameer sir"
click at [1225, 502] on button "Add Payment" at bounding box center [1257, 499] width 276 height 21
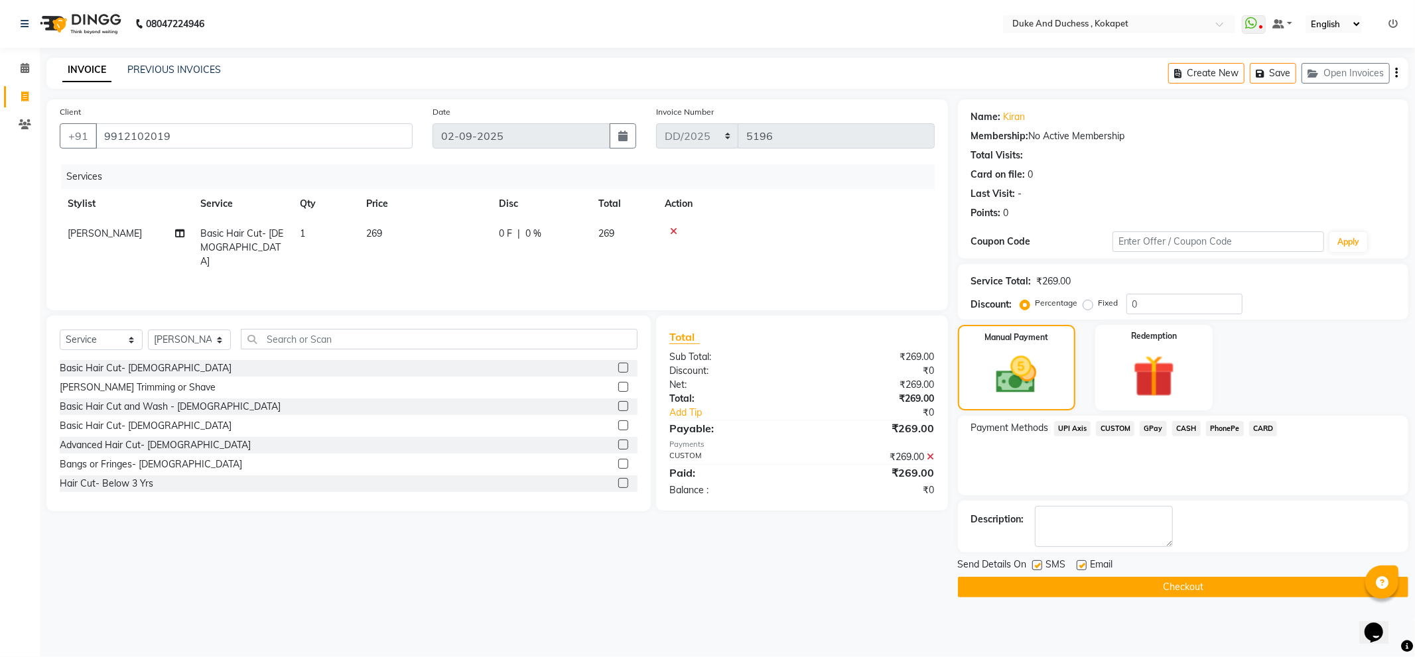
click at [1144, 591] on button "Checkout" at bounding box center [1183, 587] width 450 height 21
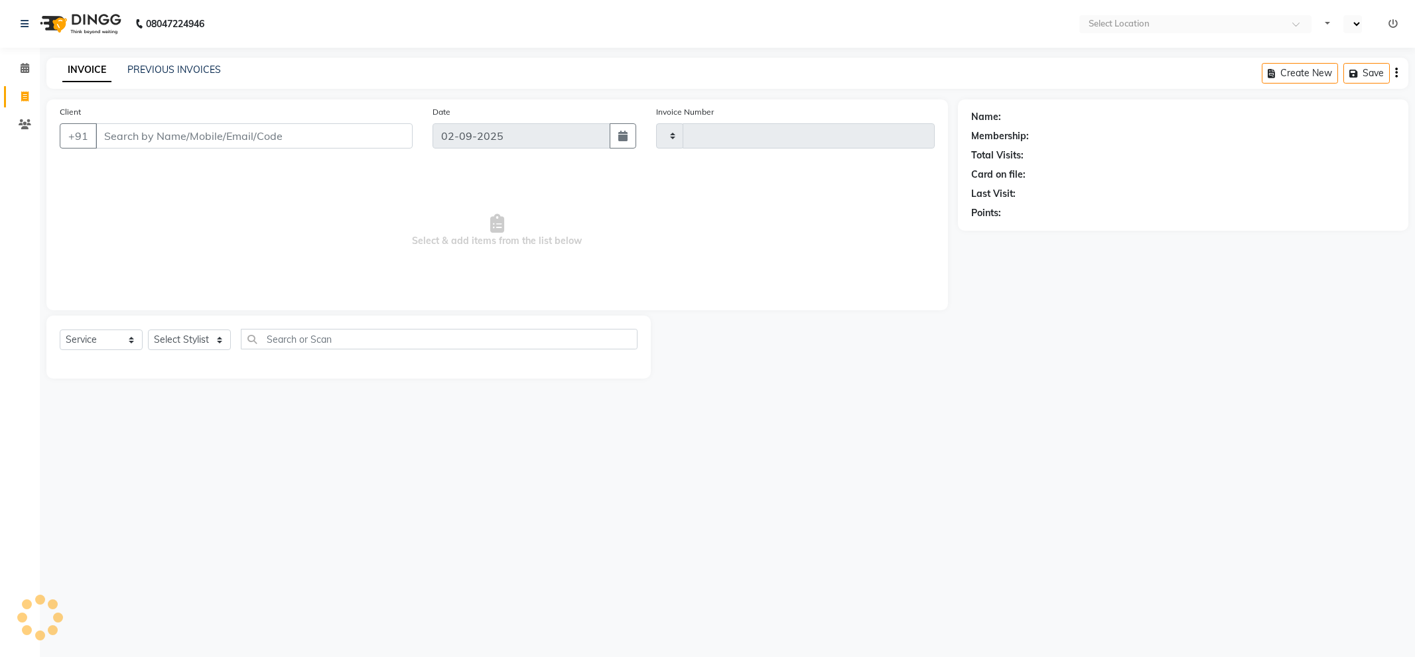
select select "service"
type input "5197"
select select "en"
select select "5687"
